Goal: Task Accomplishment & Management: Manage account settings

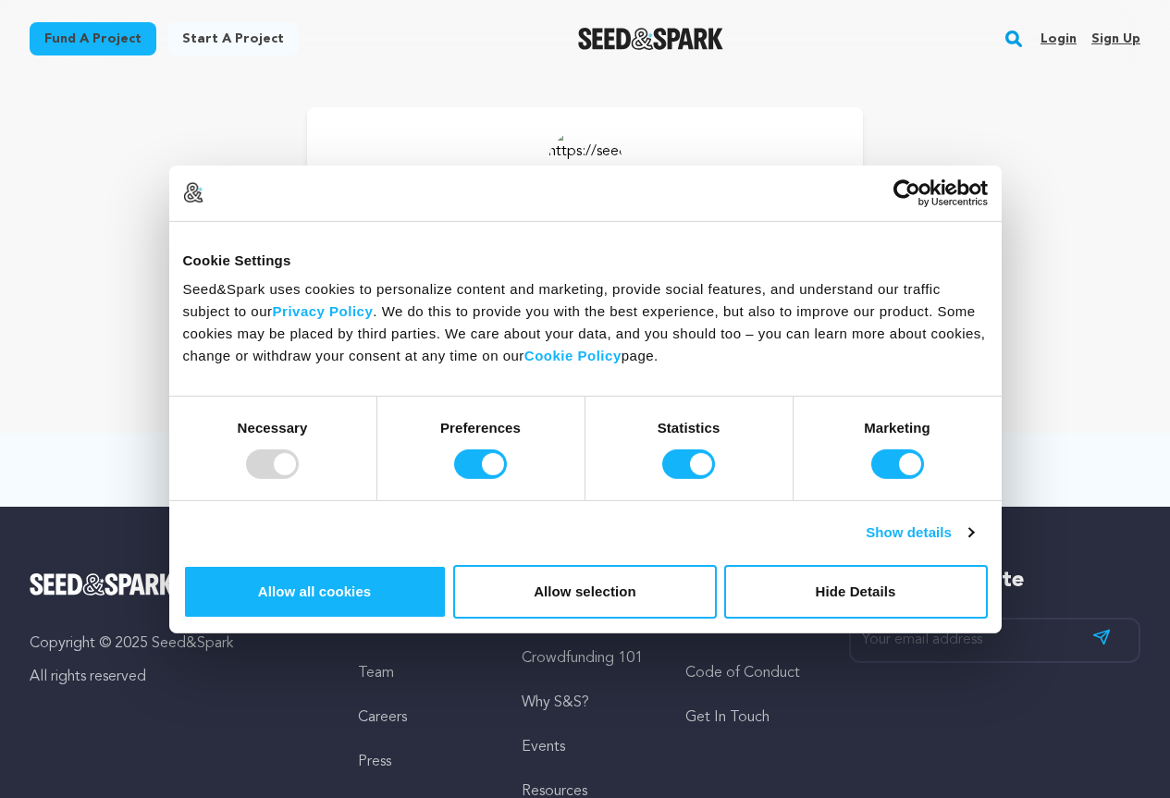
click at [1123, 39] on link "Sign up" at bounding box center [1115, 39] width 49 height 30
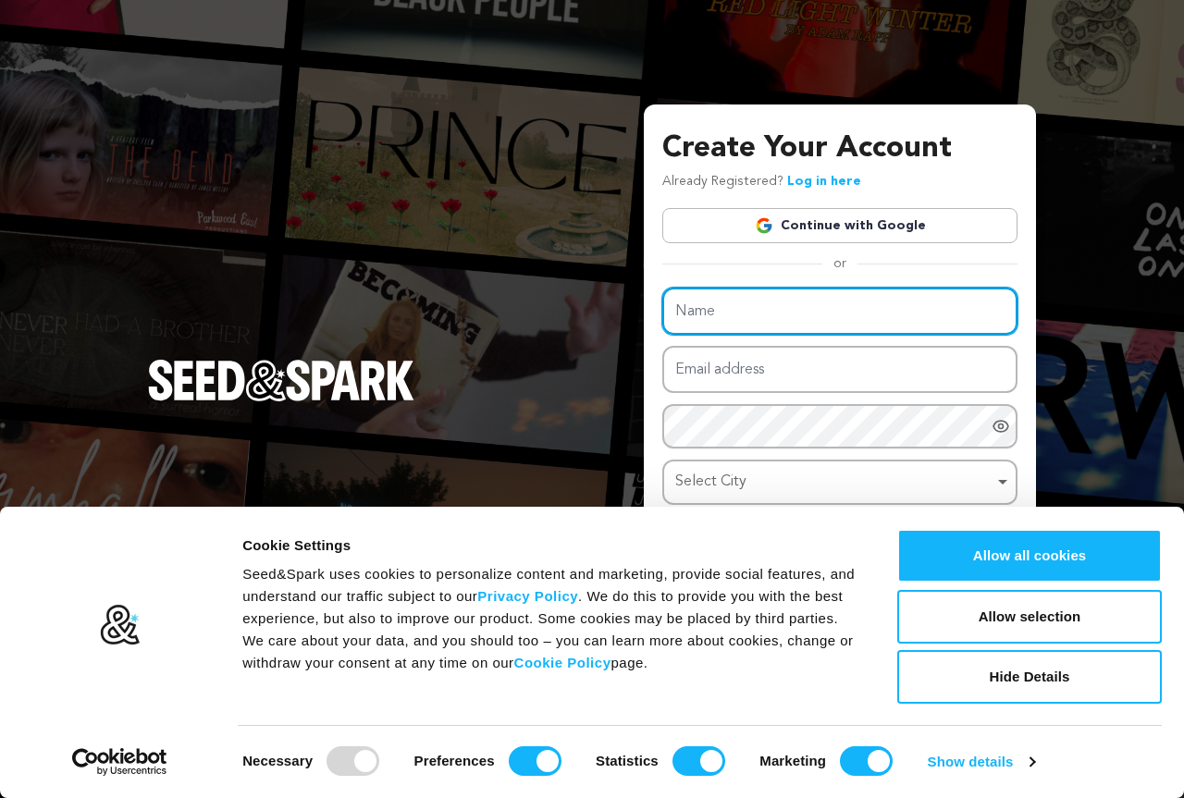
click at [721, 302] on input "Name" at bounding box center [839, 311] width 355 height 47
type input "[GEOGRAPHIC_DATA] Data"
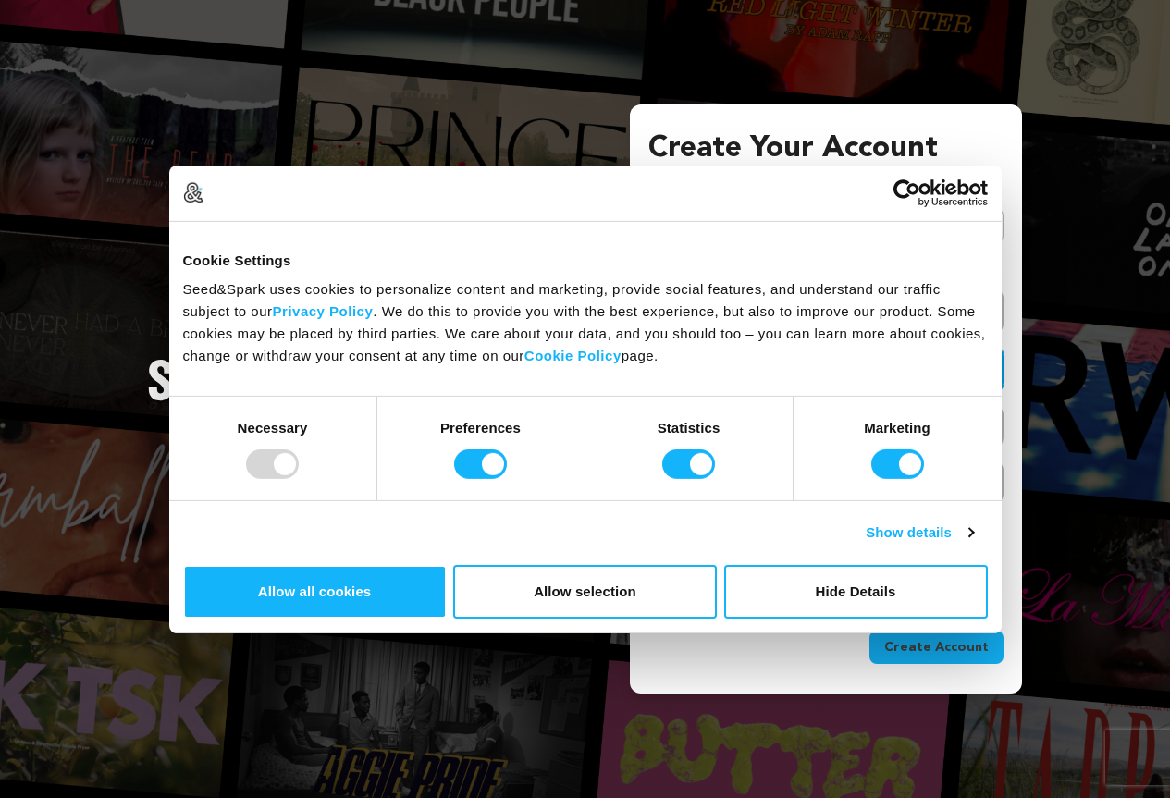
click at [732, 372] on input "Email address" at bounding box center [825, 369] width 355 height 47
type input "seosultan25@gmail.com"
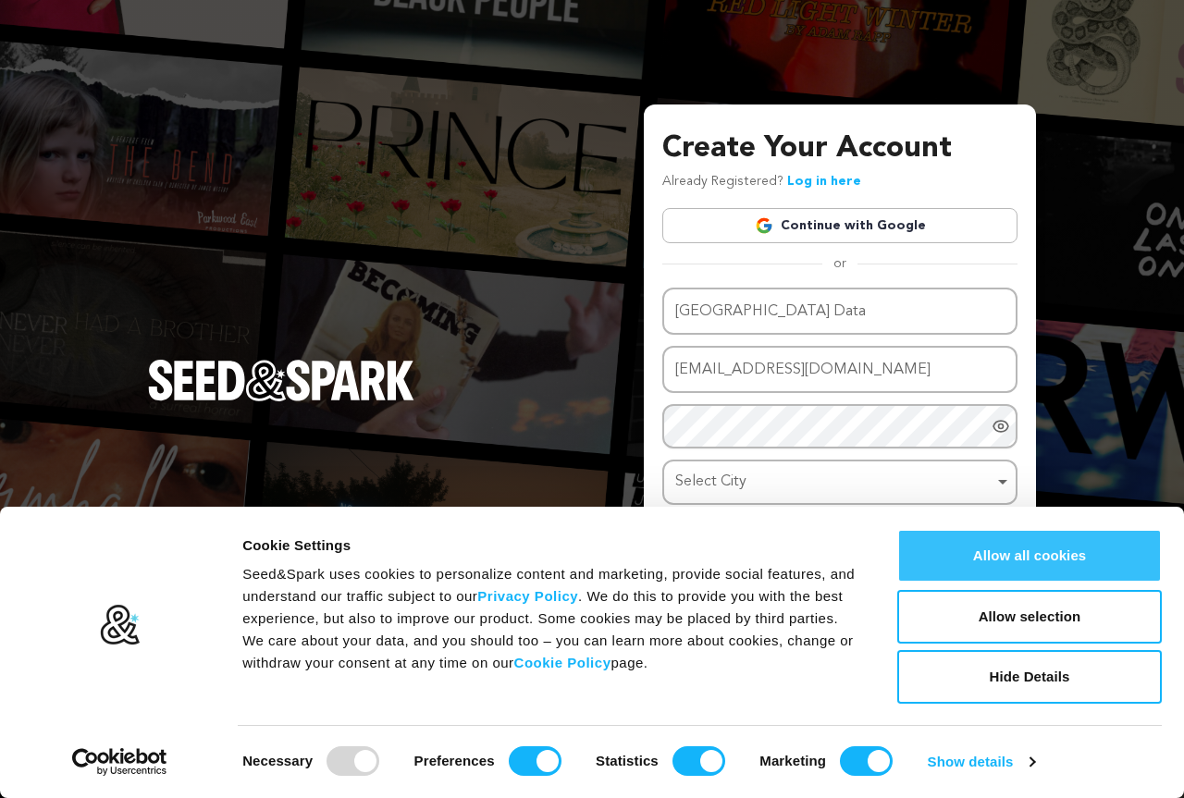
click at [1057, 559] on button "Allow all cookies" at bounding box center [1029, 556] width 265 height 54
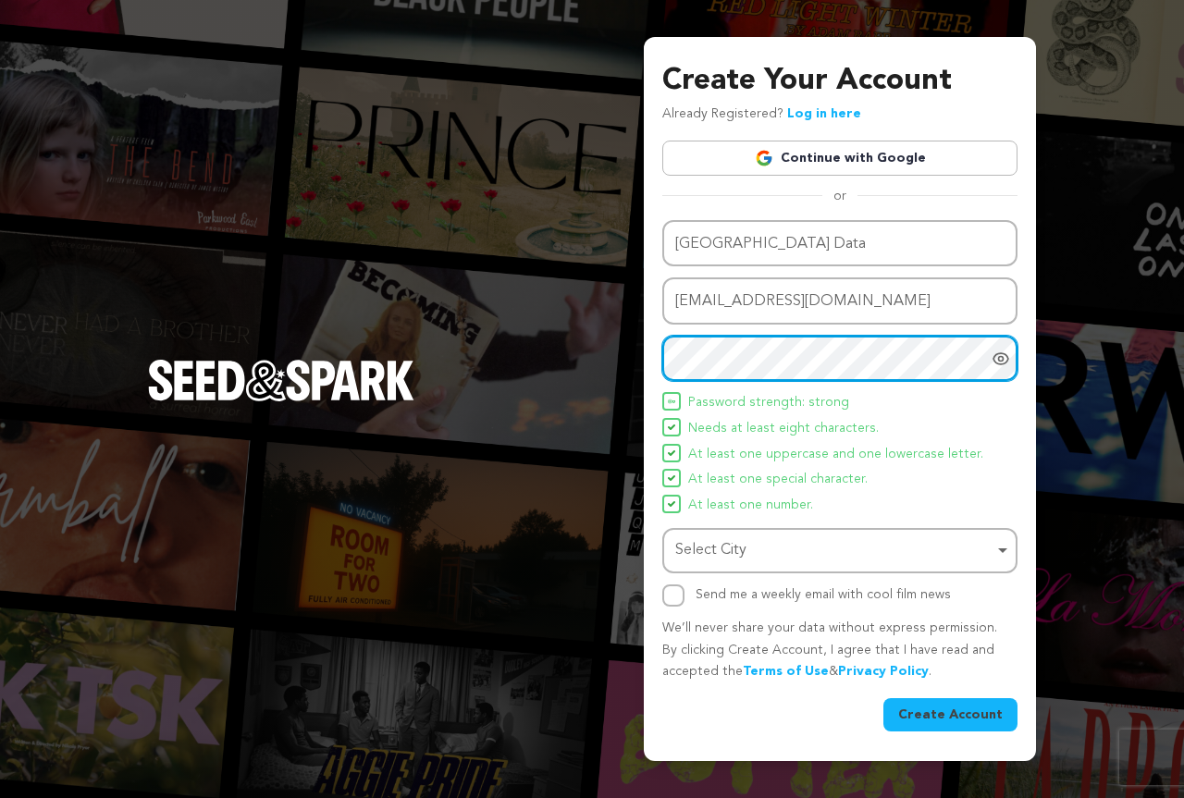
click at [753, 537] on div "Select City Remove item" at bounding box center [834, 550] width 318 height 27
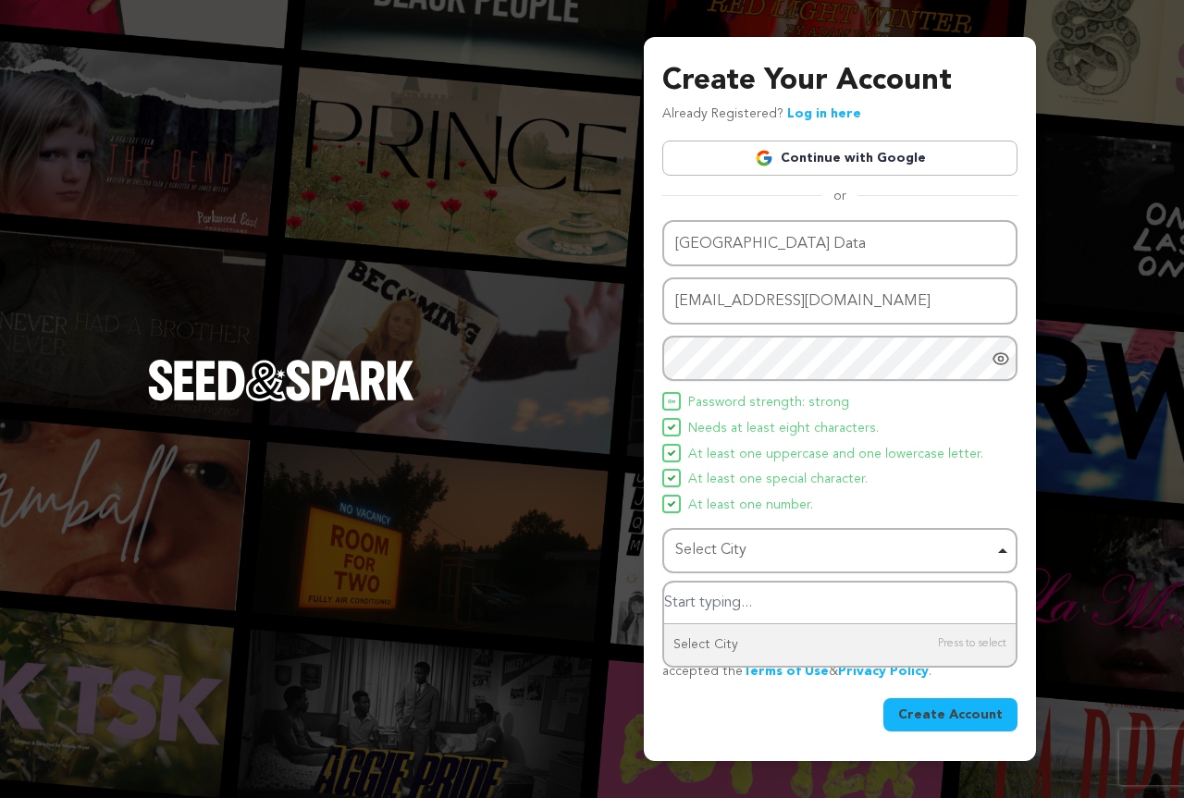
click at [733, 602] on input "Select City" at bounding box center [839, 604] width 351 height 42
type input "New"
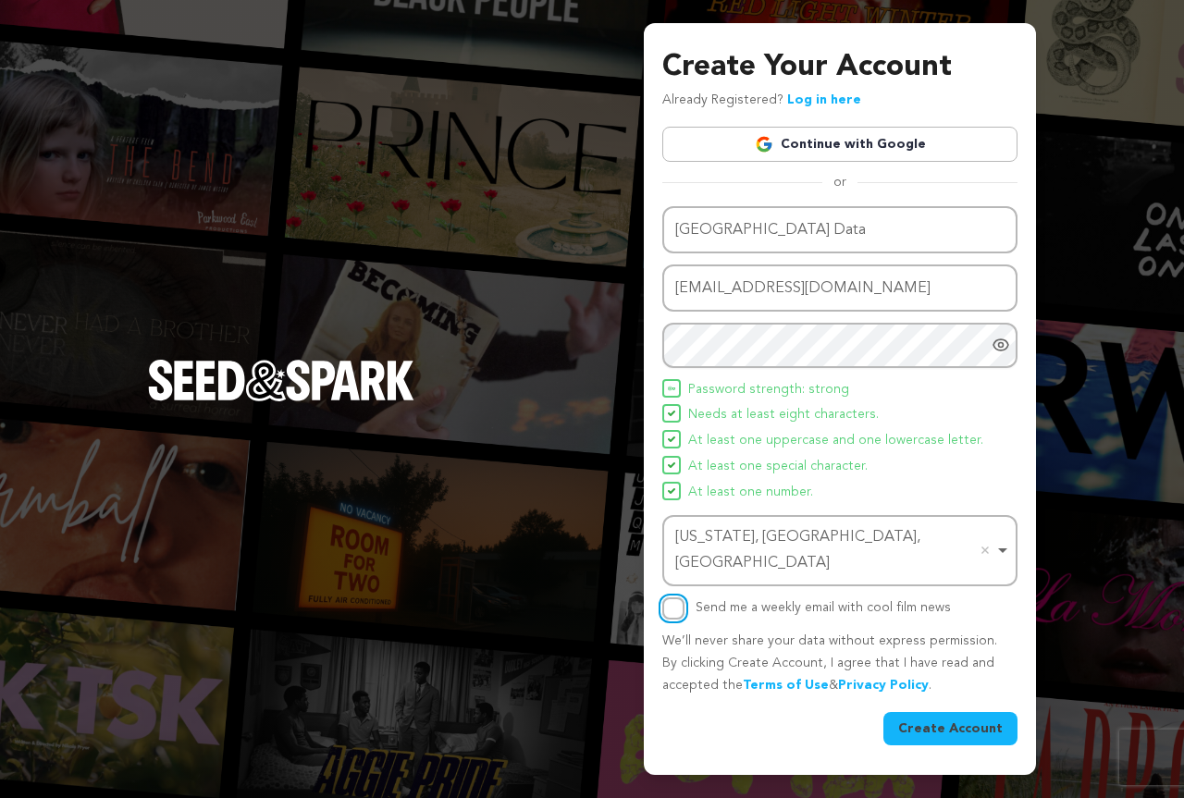
click at [674, 606] on input "Send me a weekly email with cool film news" at bounding box center [673, 608] width 22 height 22
checkbox input "true"
click at [974, 717] on button "Create Account" at bounding box center [950, 728] width 134 height 33
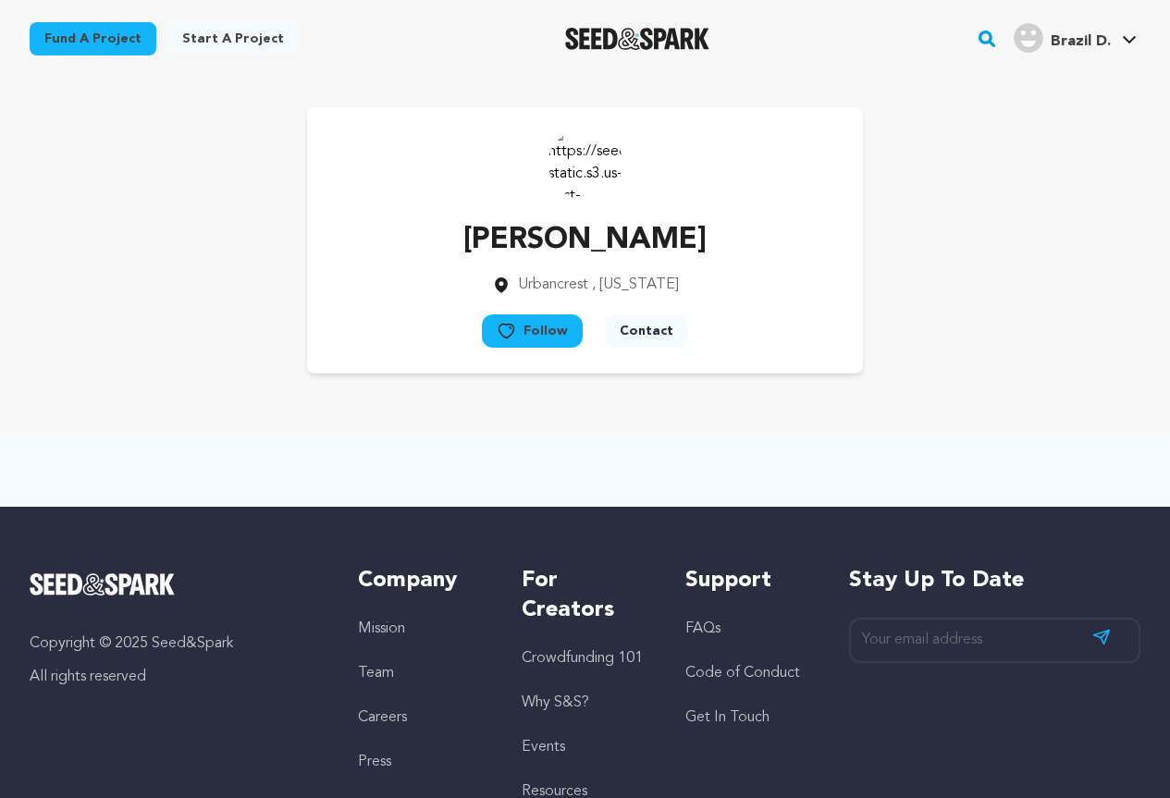
click at [1073, 43] on span "Brazil D." at bounding box center [1081, 41] width 60 height 15
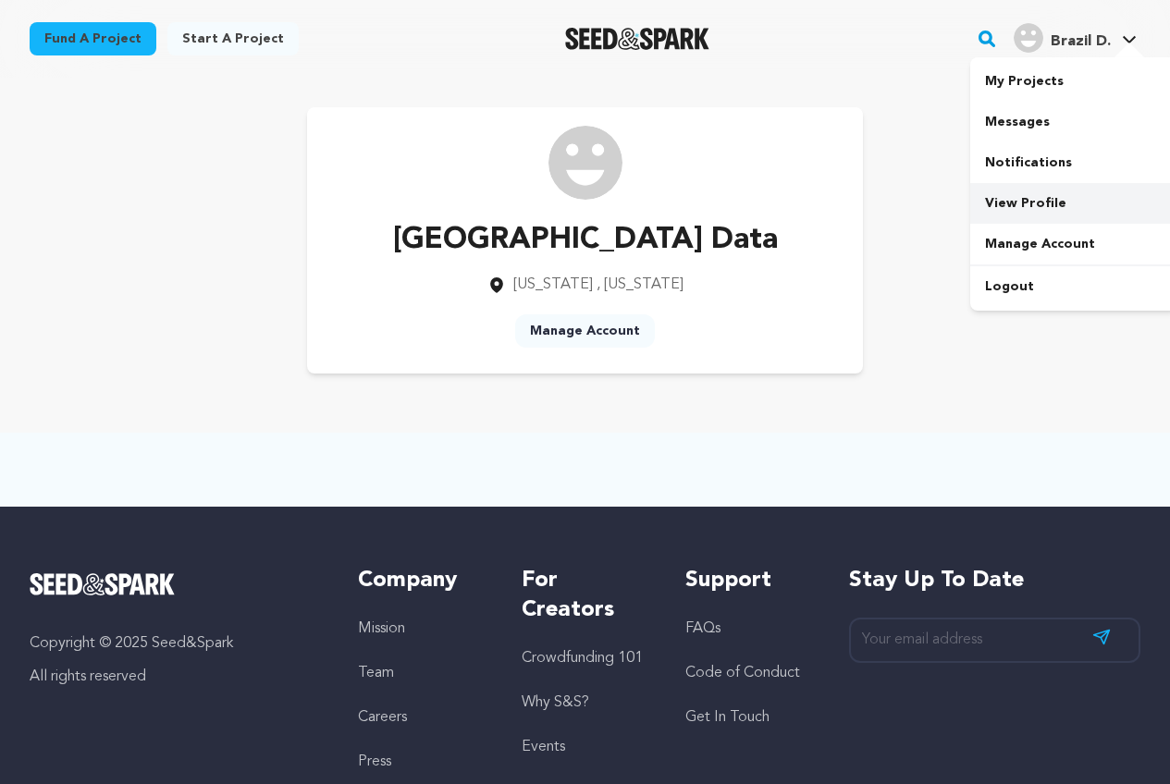
click at [1014, 200] on link "View Profile" at bounding box center [1073, 203] width 207 height 41
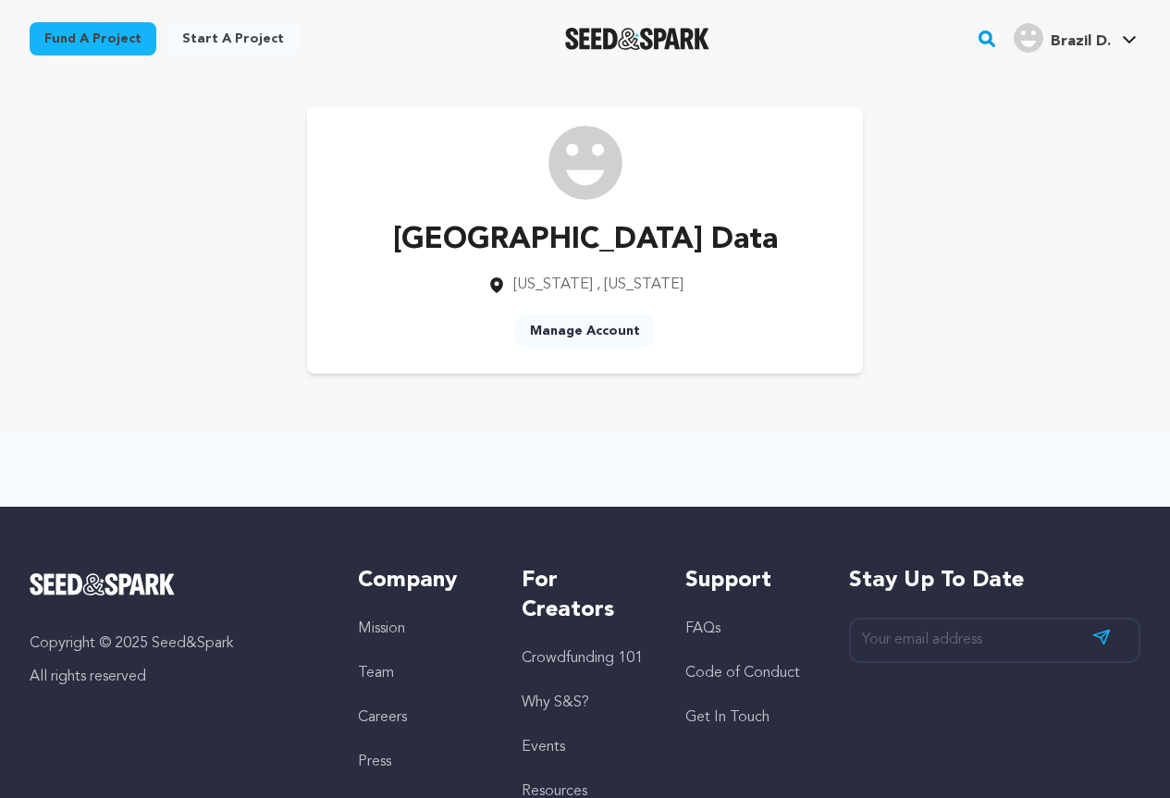
click at [586, 328] on link "Manage Account" at bounding box center [585, 330] width 140 height 33
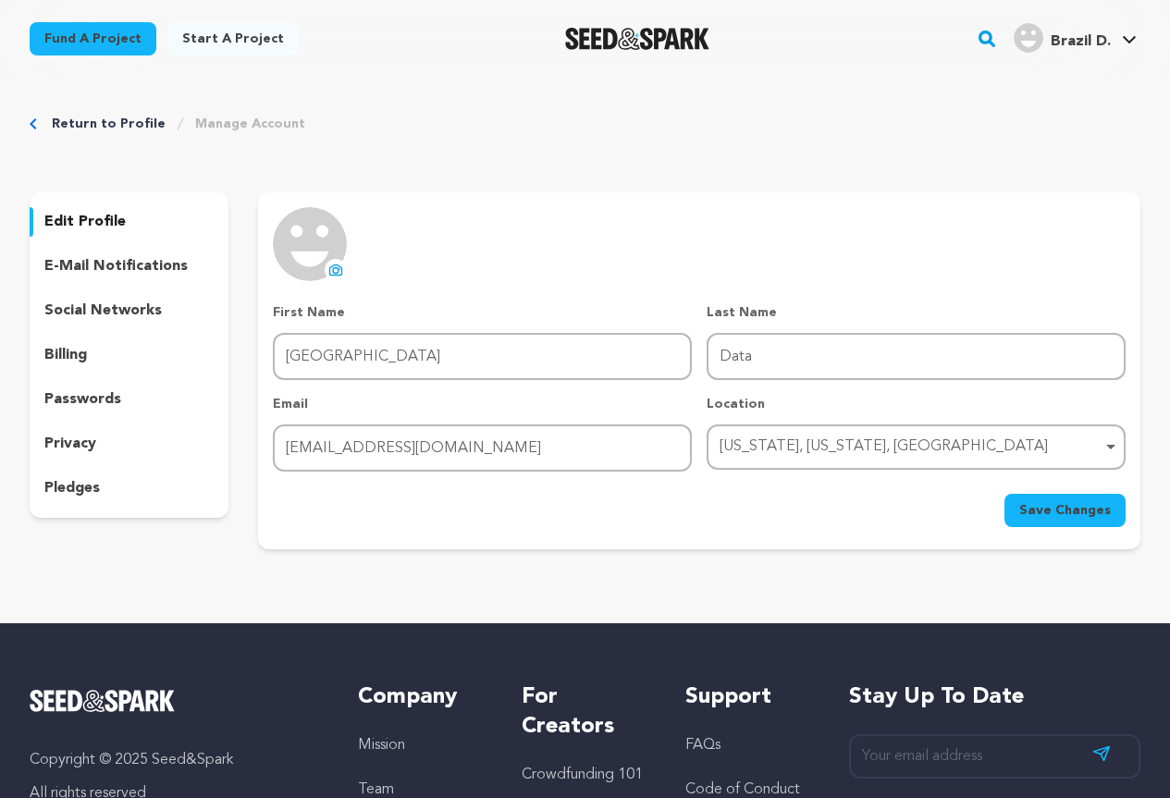
click at [329, 264] on icon at bounding box center [335, 270] width 15 height 15
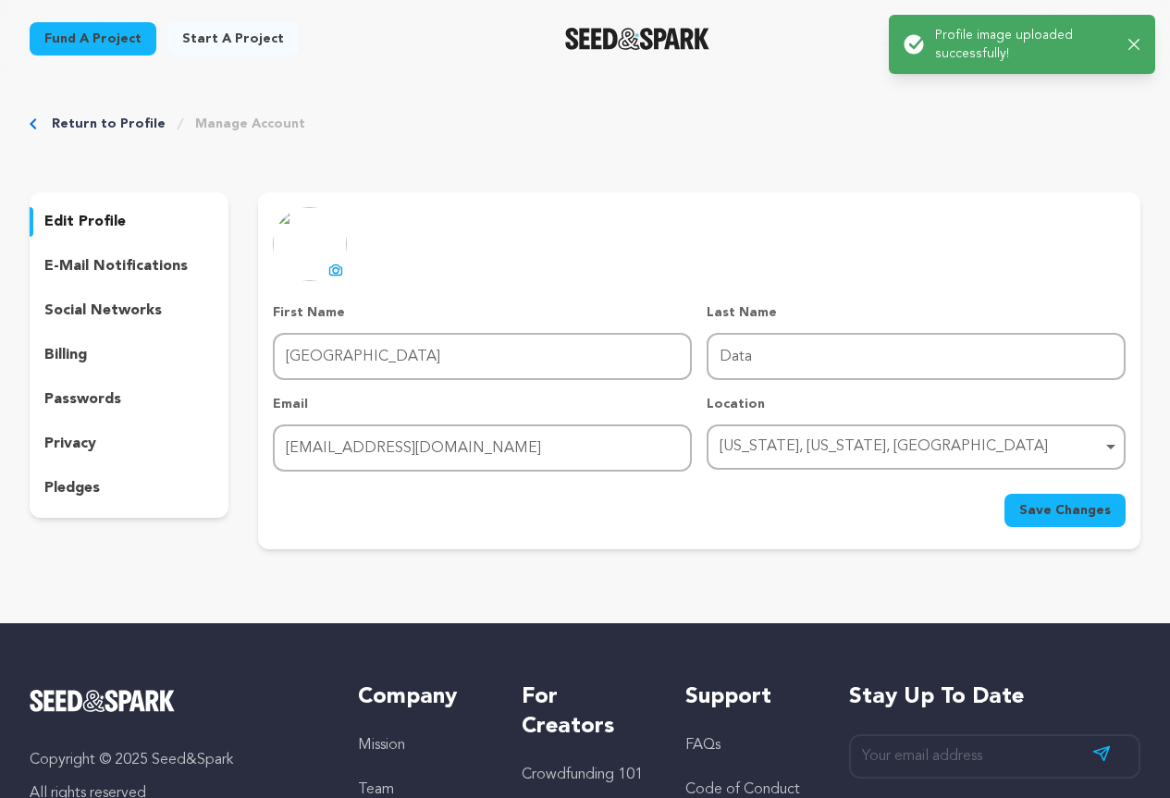
click at [1085, 511] on span "Save Changes" at bounding box center [1065, 510] width 92 height 18
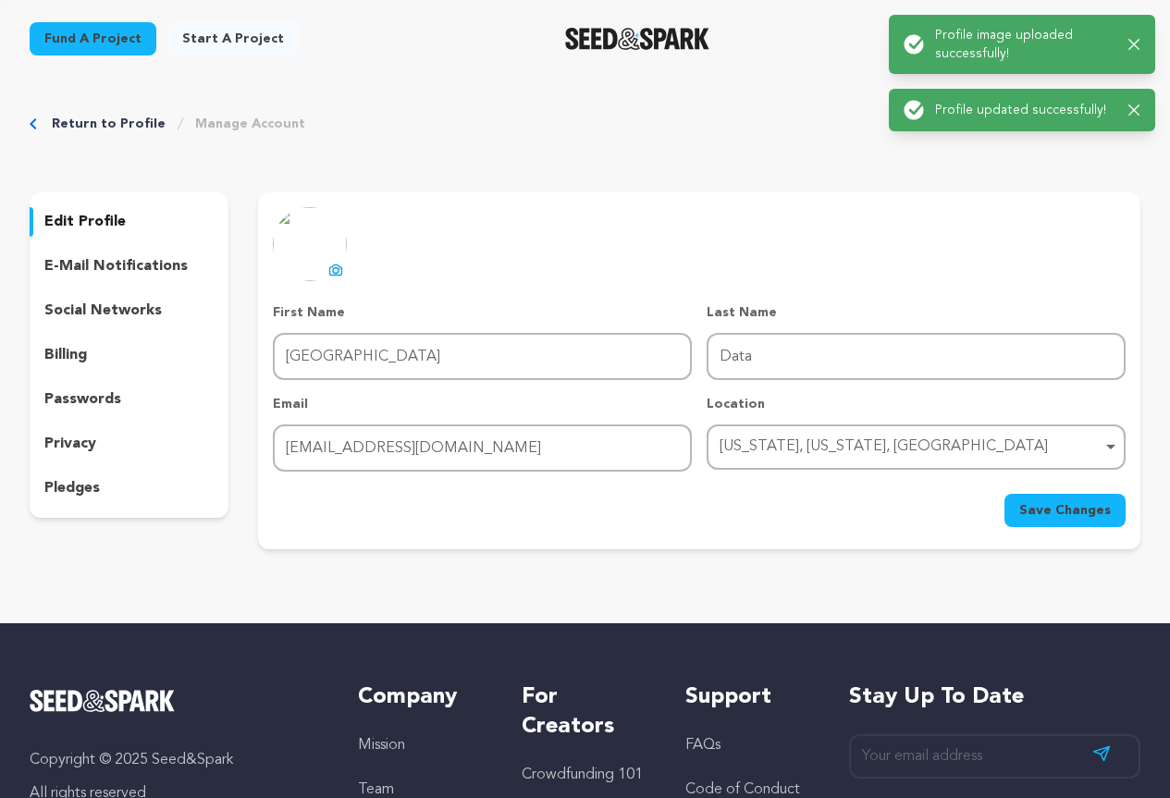
click at [118, 120] on link "Return to Profile" at bounding box center [109, 124] width 114 height 18
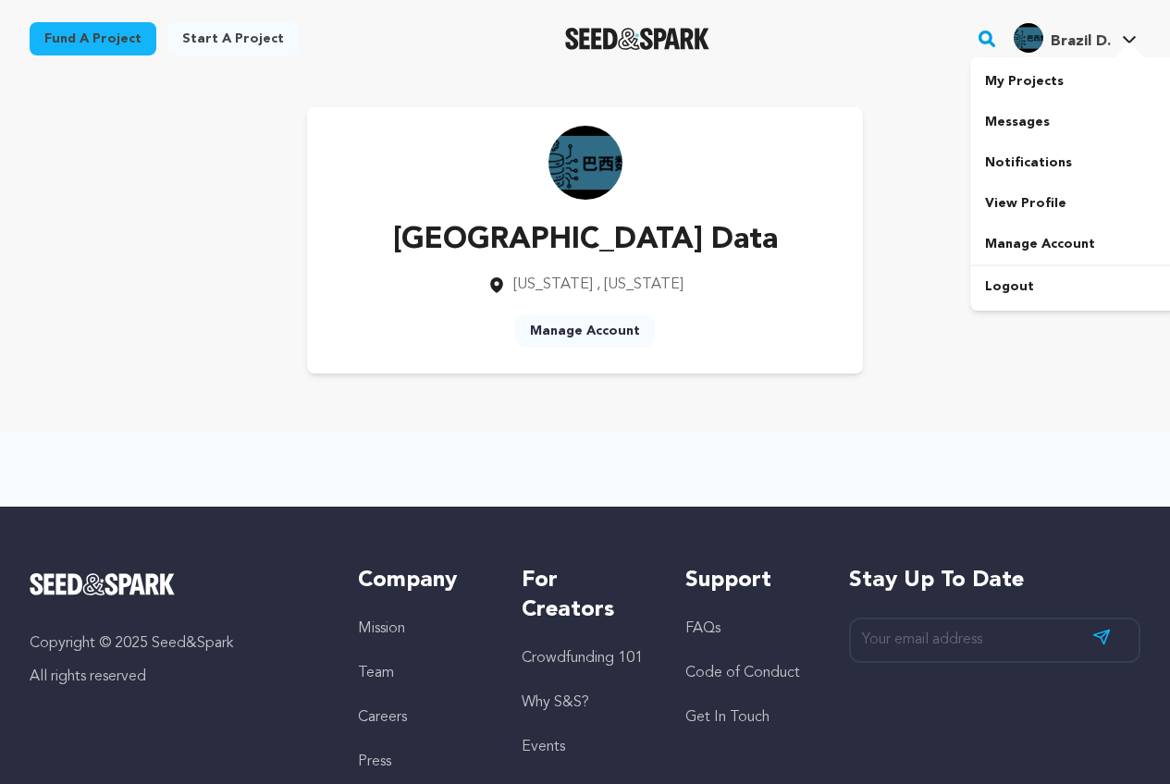
click at [1081, 40] on span "Brazil D." at bounding box center [1081, 41] width 60 height 15
